Goal: Information Seeking & Learning: Understand process/instructions

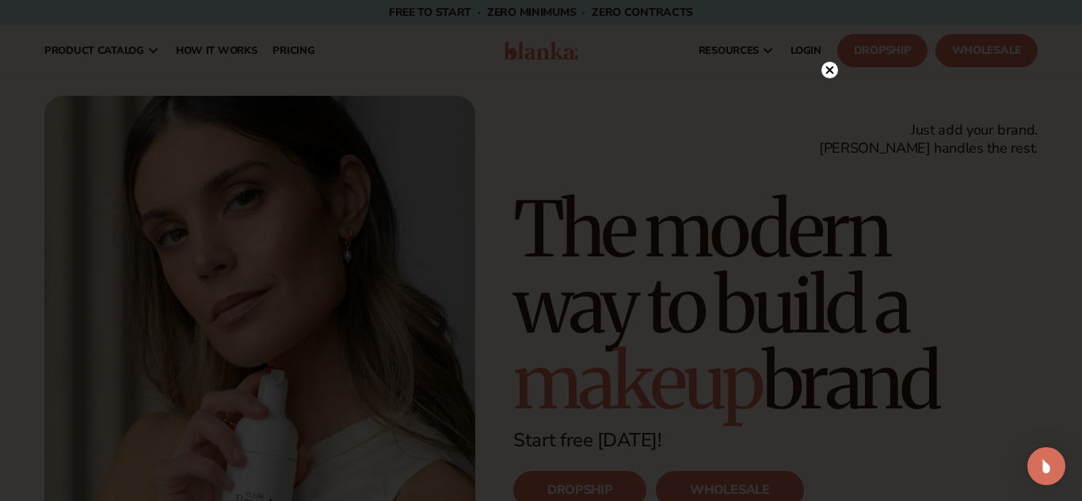
click at [832, 73] on icon at bounding box center [830, 71] width 8 height 8
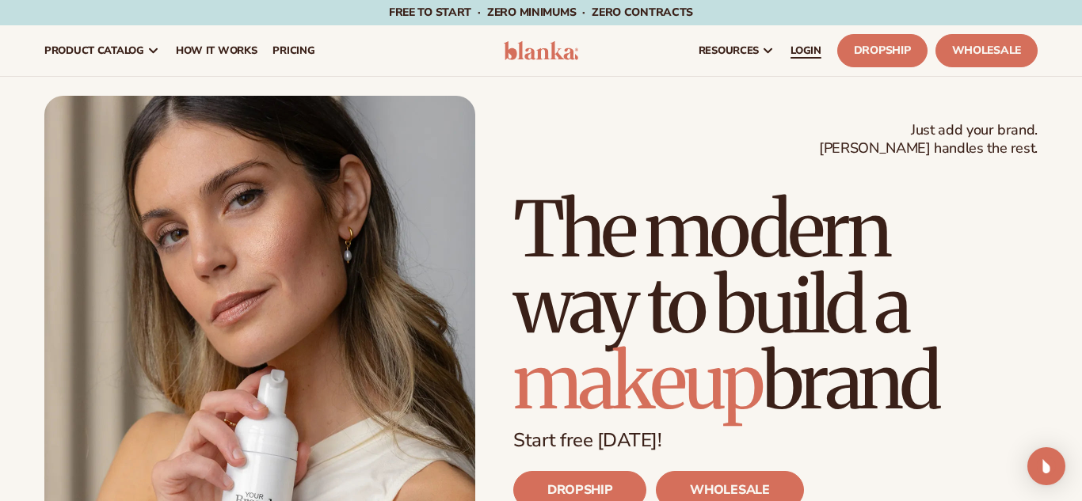
click at [805, 52] on span "LOGIN" at bounding box center [805, 50] width 31 height 13
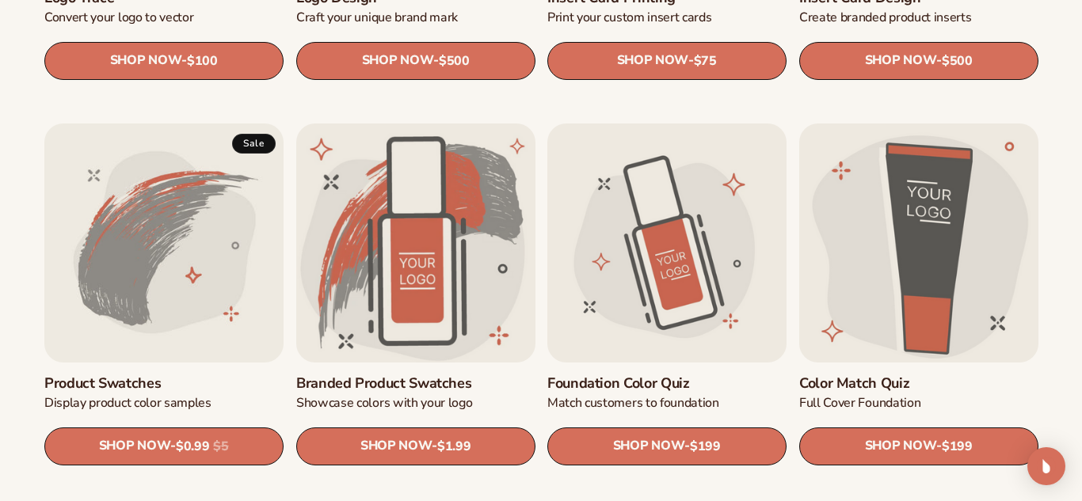
scroll to position [811, 0]
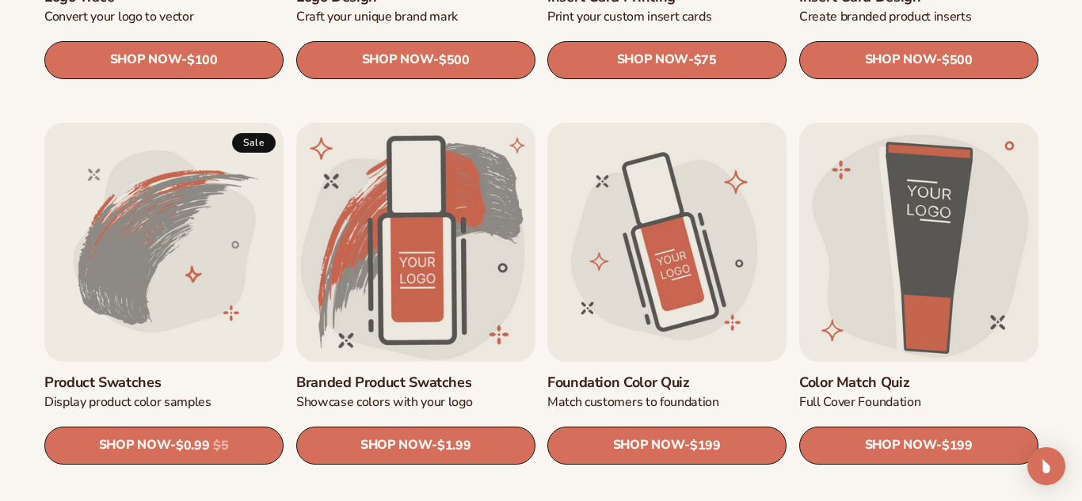
click at [668, 375] on link "Foundation Color Quiz" at bounding box center [666, 383] width 239 height 17
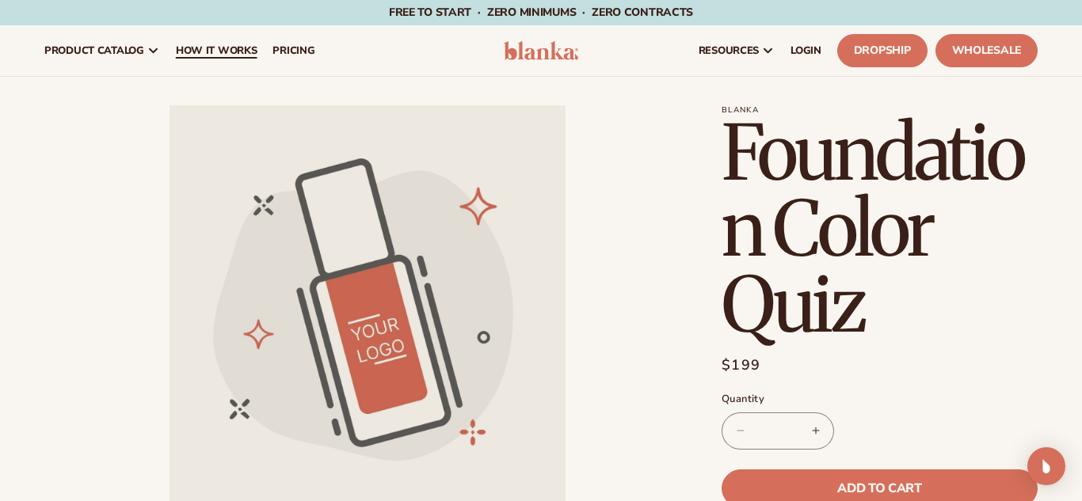
click at [192, 57] on span "How It Works" at bounding box center [217, 50] width 82 height 13
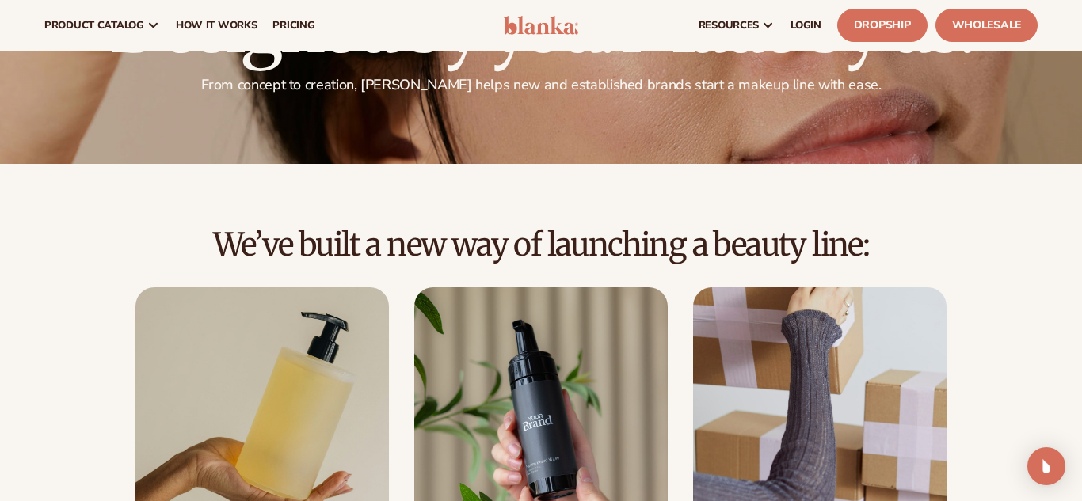
scroll to position [125, 0]
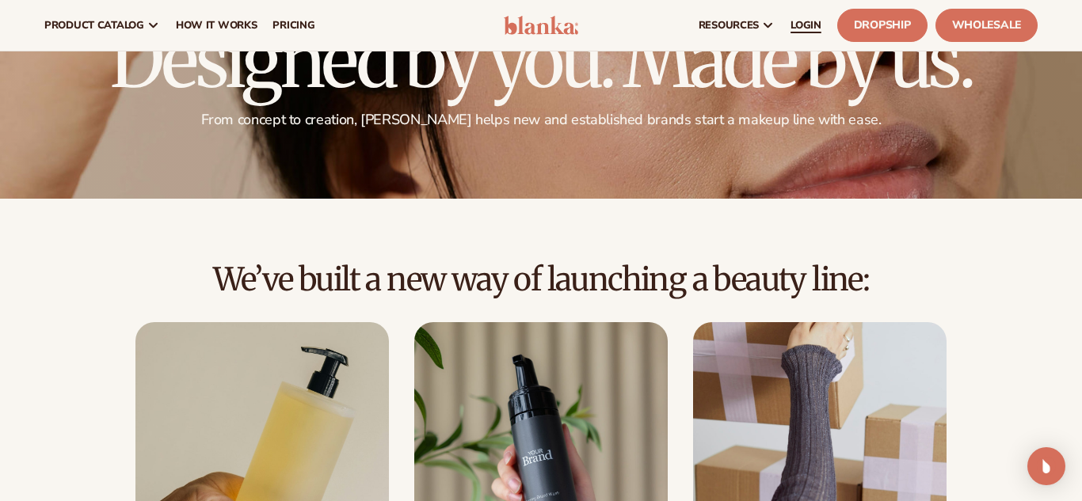
click at [805, 36] on link "LOGIN" at bounding box center [805, 25] width 47 height 51
